Goal: Task Accomplishment & Management: Complete application form

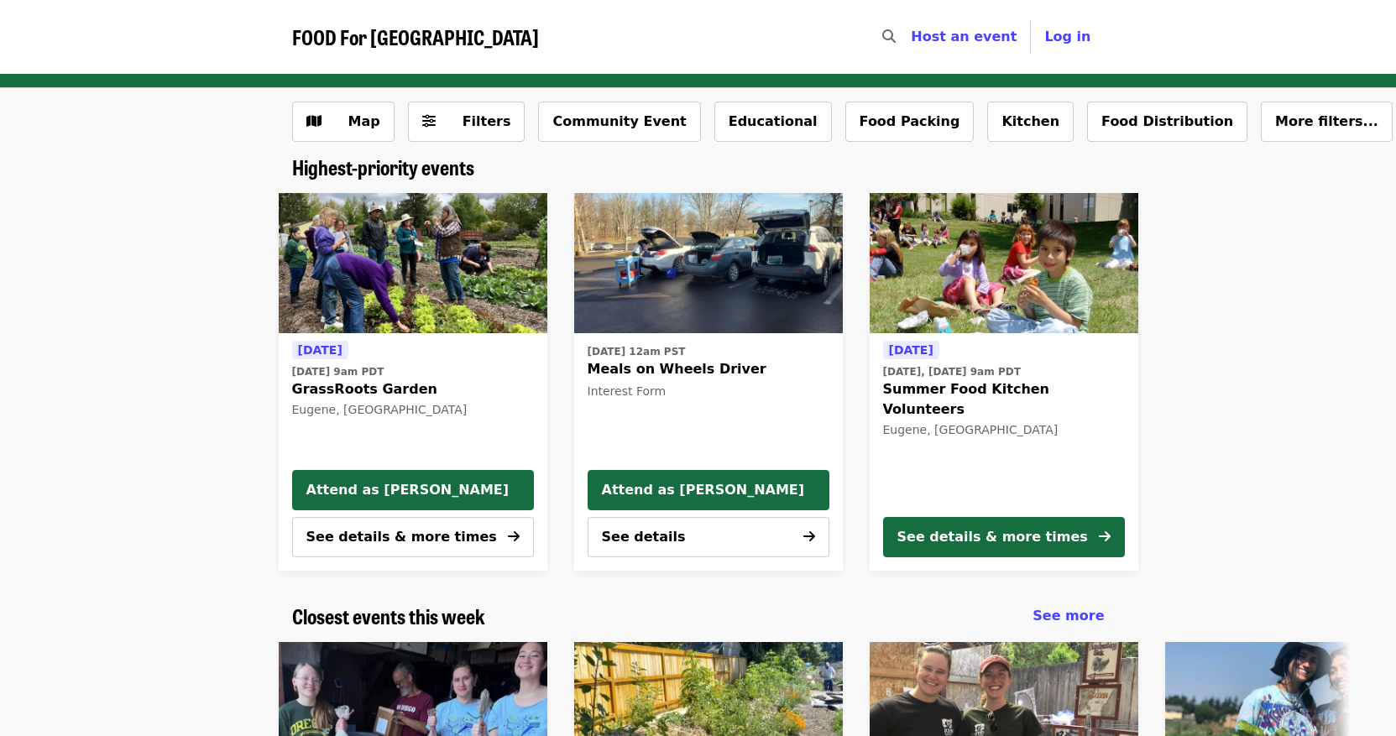
drag, startPoint x: 666, startPoint y: 542, endPoint x: 1212, endPoint y: 437, distance: 556.7
click at [1192, 440] on div at bounding box center [1361, 382] width 419 height 405
click at [987, 126] on button "Kitchen" at bounding box center [1030, 122] width 86 height 40
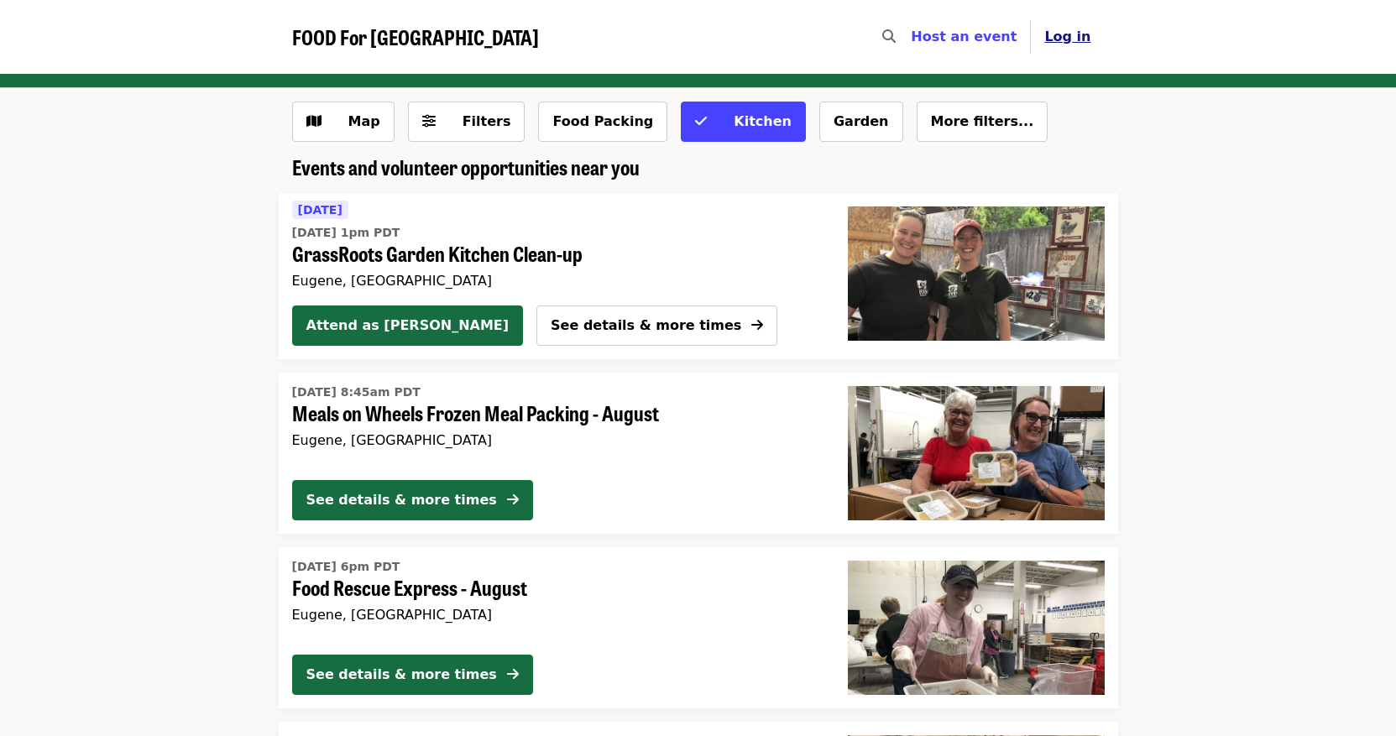
click at [1073, 37] on span "Log in" at bounding box center [1067, 37] width 46 height 16
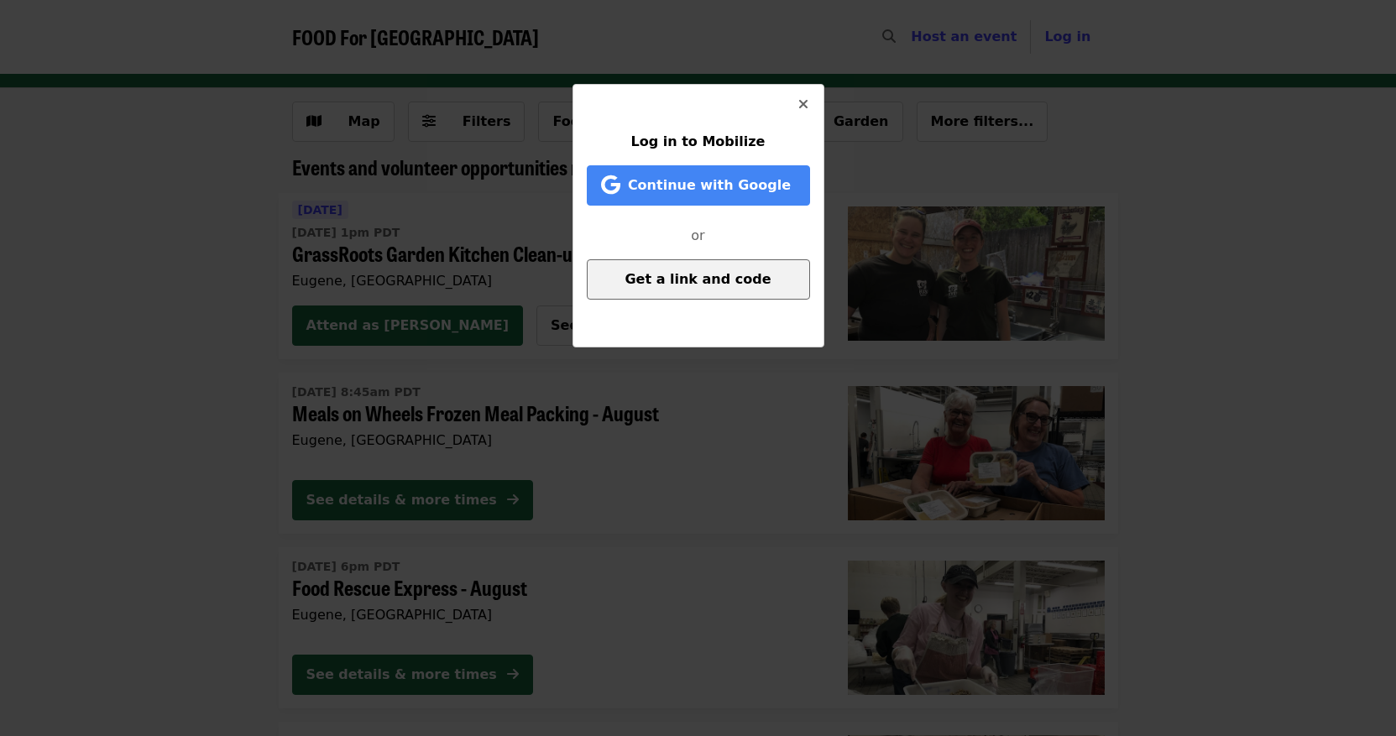
click at [704, 283] on span "Get a link and code" at bounding box center [698, 279] width 146 height 16
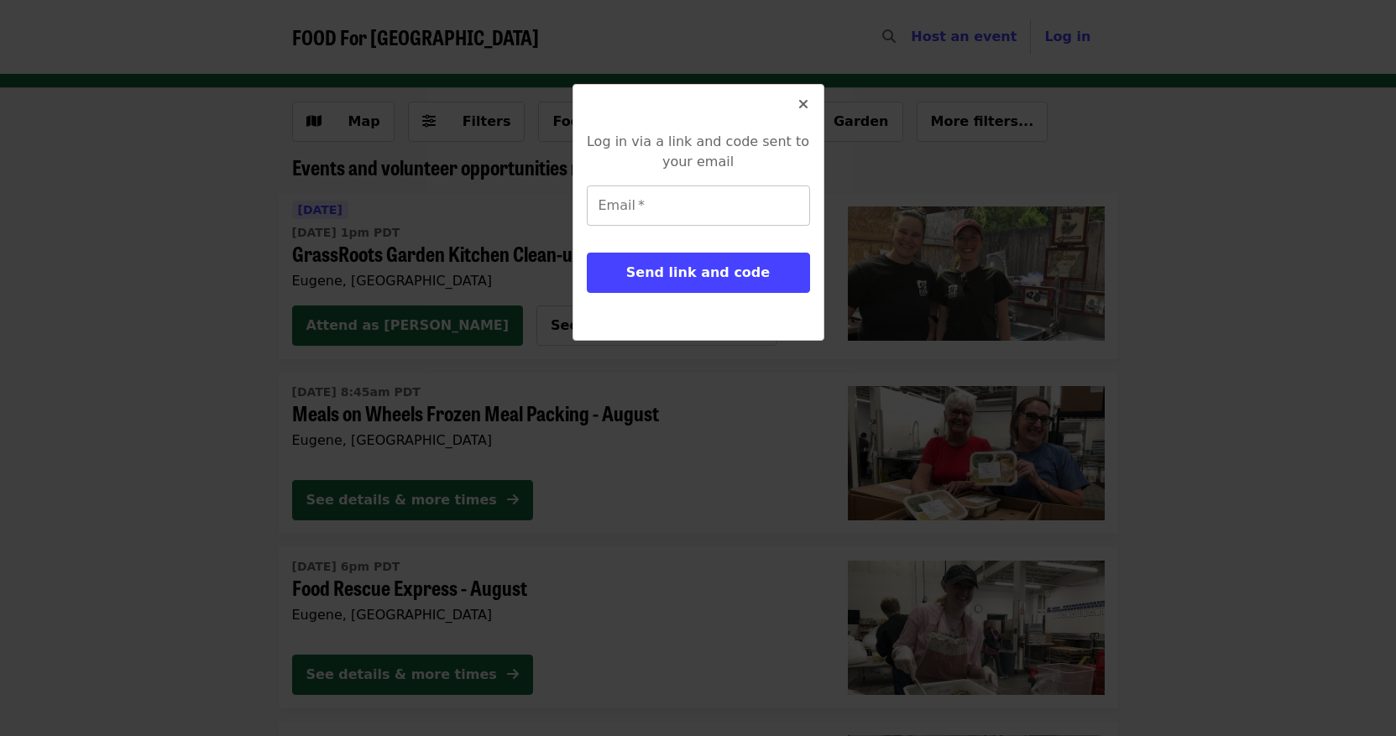
click at [688, 215] on input "Email   *" at bounding box center [698, 206] width 223 height 40
type input "**********"
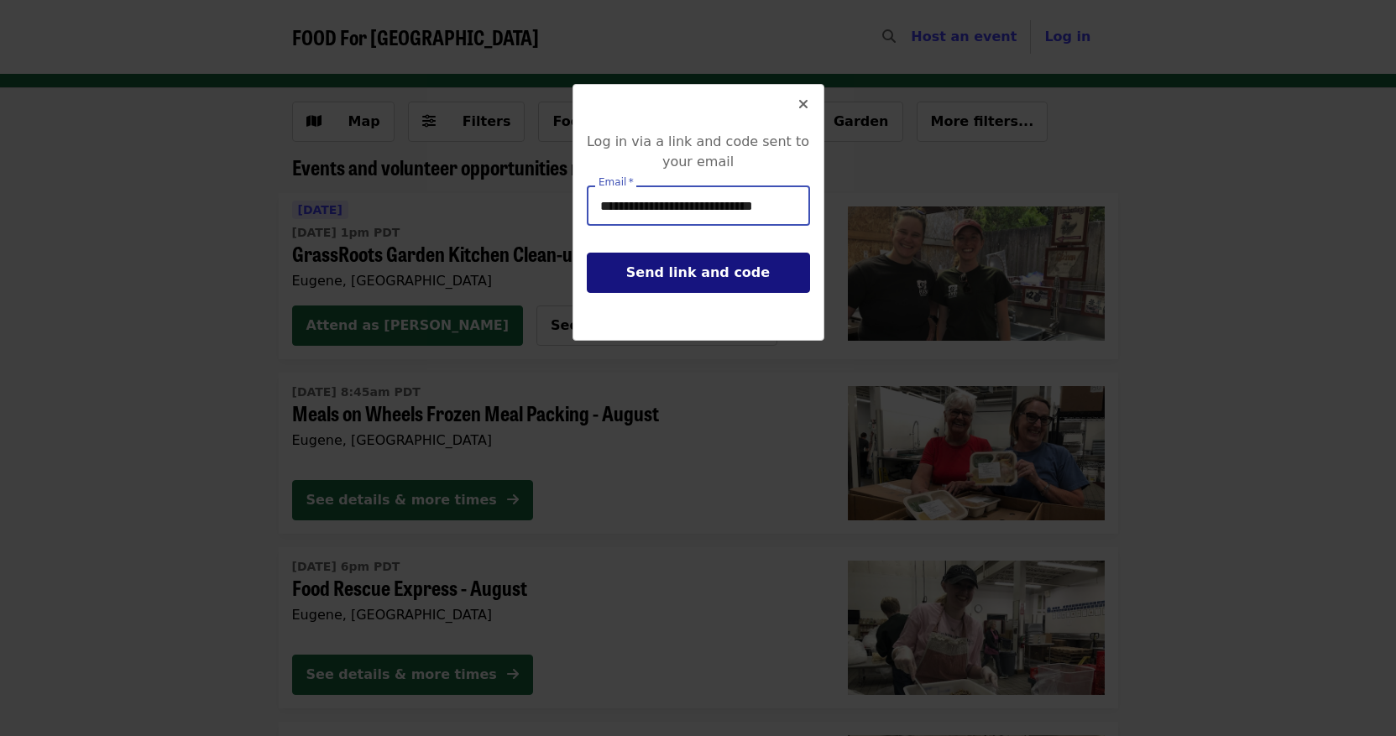
click at [655, 267] on span "Send link and code" at bounding box center [698, 272] width 144 height 16
